Goal: Navigation & Orientation: Find specific page/section

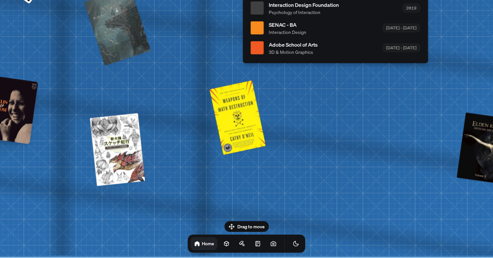
drag, startPoint x: 236, startPoint y: 203, endPoint x: 267, endPoint y: 34, distance: 171.9
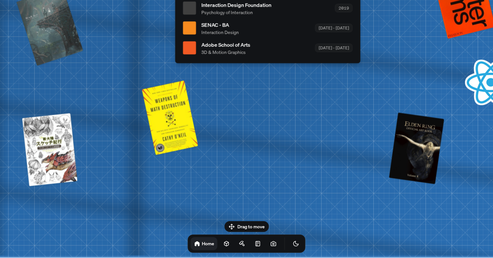
drag, startPoint x: 294, startPoint y: 81, endPoint x: 154, endPoint y: 86, distance: 139.2
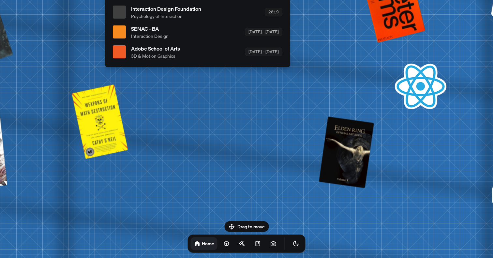
drag, startPoint x: 280, startPoint y: 103, endPoint x: 152, endPoint y: 108, distance: 128.2
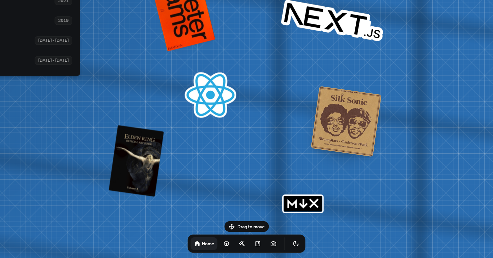
drag, startPoint x: 263, startPoint y: 104, endPoint x: 174, endPoint y: 110, distance: 89.8
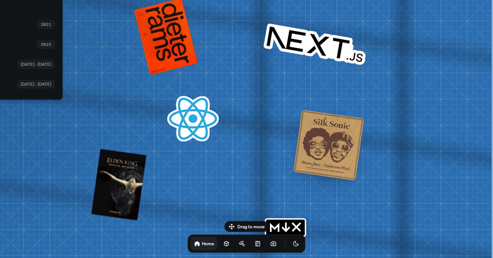
drag, startPoint x: 350, startPoint y: 64, endPoint x: 251, endPoint y: 115, distance: 111.2
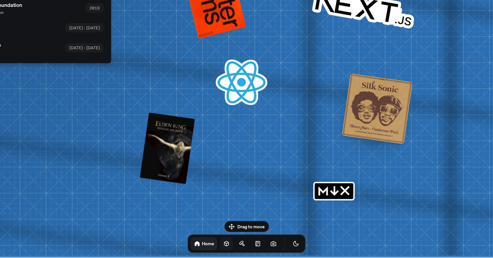
click at [223, 246] on icon at bounding box center [226, 243] width 7 height 7
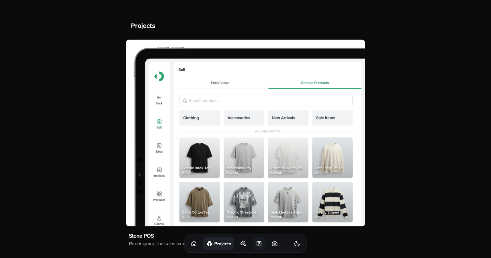
click at [256, 244] on icon at bounding box center [259, 243] width 7 height 7
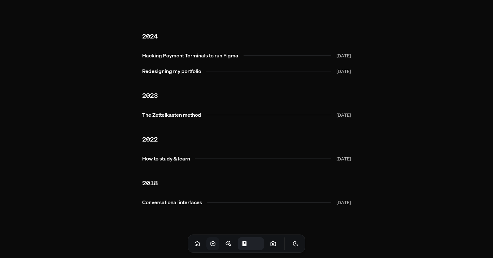
click at [243, 244] on icon at bounding box center [244, 243] width 3 height 5
click at [280, 241] on div "Notes" at bounding box center [247, 243] width 118 height 18
click at [269, 242] on link at bounding box center [273, 243] width 13 height 13
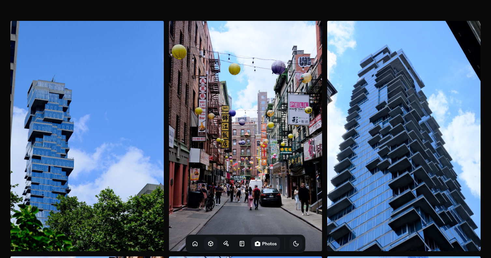
click at [293, 244] on icon "Toggle Theme" at bounding box center [296, 243] width 7 height 7
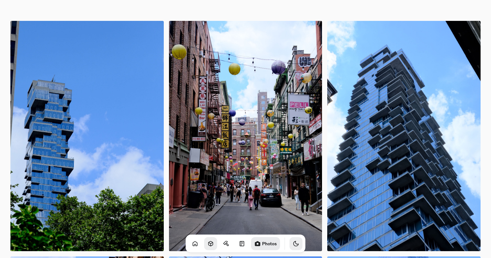
click at [293, 244] on icon "Toggle Theme" at bounding box center [296, 243] width 7 height 7
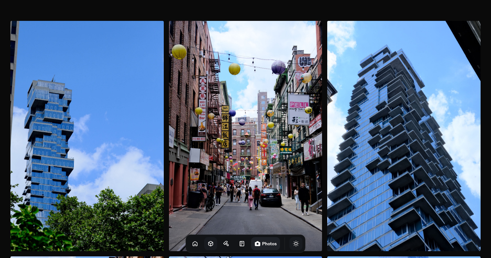
click at [293, 244] on icon "Toggle Theme" at bounding box center [296, 243] width 7 height 7
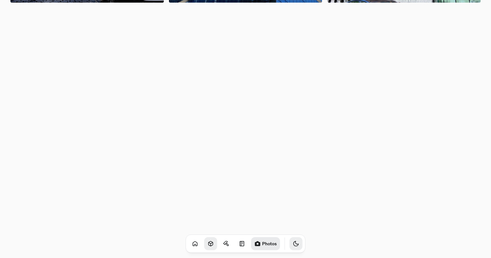
scroll to position [530, 0]
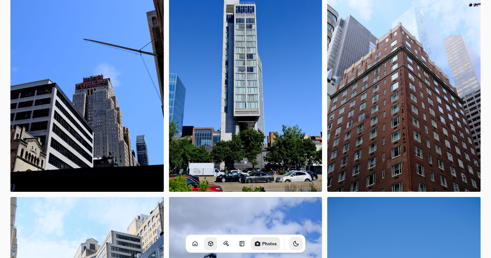
drag, startPoint x: 320, startPoint y: 150, endPoint x: 296, endPoint y: 252, distance: 104.5
click at [0, 0] on icon "Toggle Audio" at bounding box center [0, 0] width 0 height 0
click at [293, 245] on icon "Toggle Theme" at bounding box center [296, 243] width 7 height 7
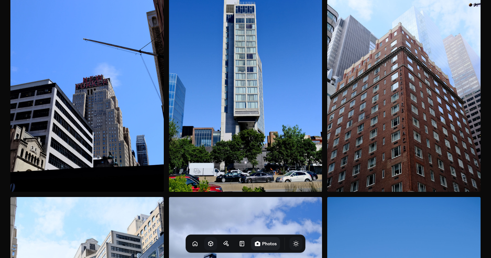
click at [293, 245] on icon "Toggle Theme" at bounding box center [296, 243] width 7 height 7
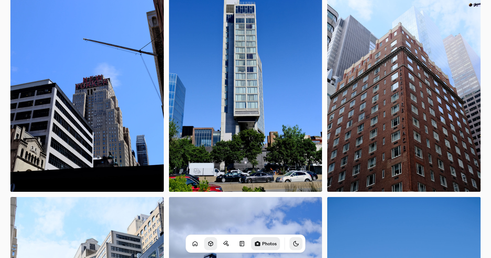
click at [293, 245] on icon "Toggle Theme" at bounding box center [296, 243] width 7 height 7
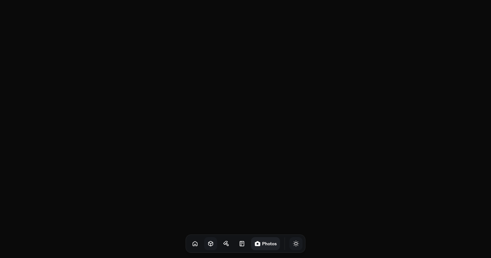
scroll to position [982, 0]
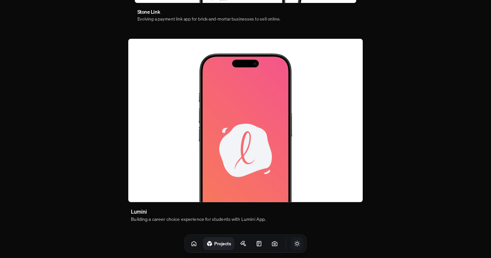
scroll to position [414, 0]
